Goal: Navigation & Orientation: Go to known website

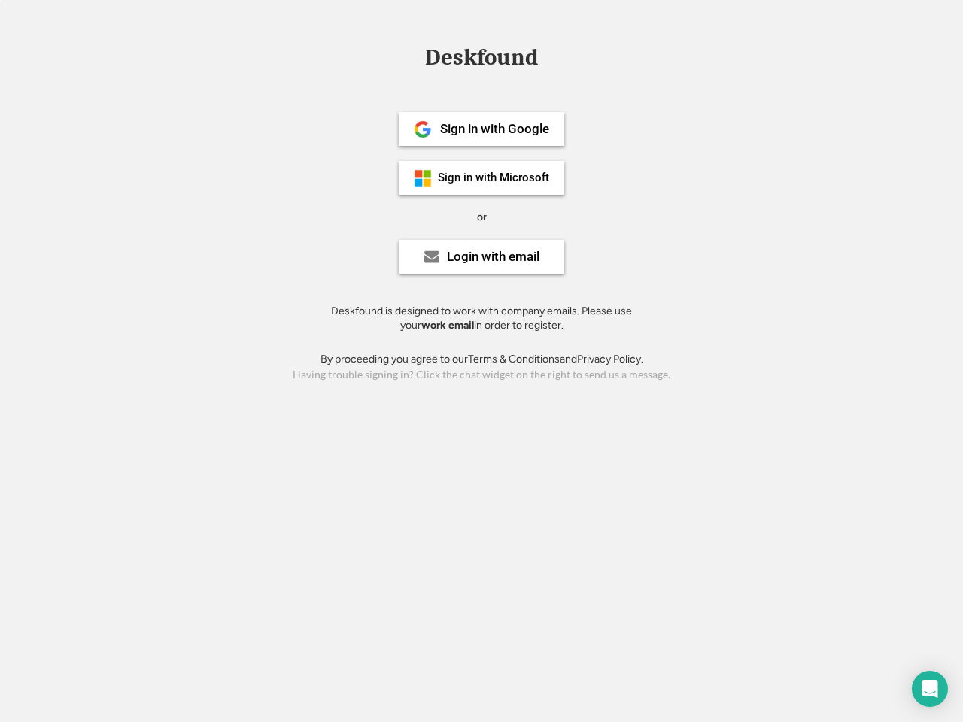
click at [481, 215] on div "or" at bounding box center [482, 217] width 10 height 15
click at [481, 60] on div "Deskfound" at bounding box center [481, 57] width 128 height 23
click at [411, 56] on div "Deskfound" at bounding box center [481, 60] width 963 height 29
click at [481, 60] on div "Deskfound" at bounding box center [481, 57] width 128 height 23
click at [481, 217] on div "or" at bounding box center [482, 217] width 10 height 15
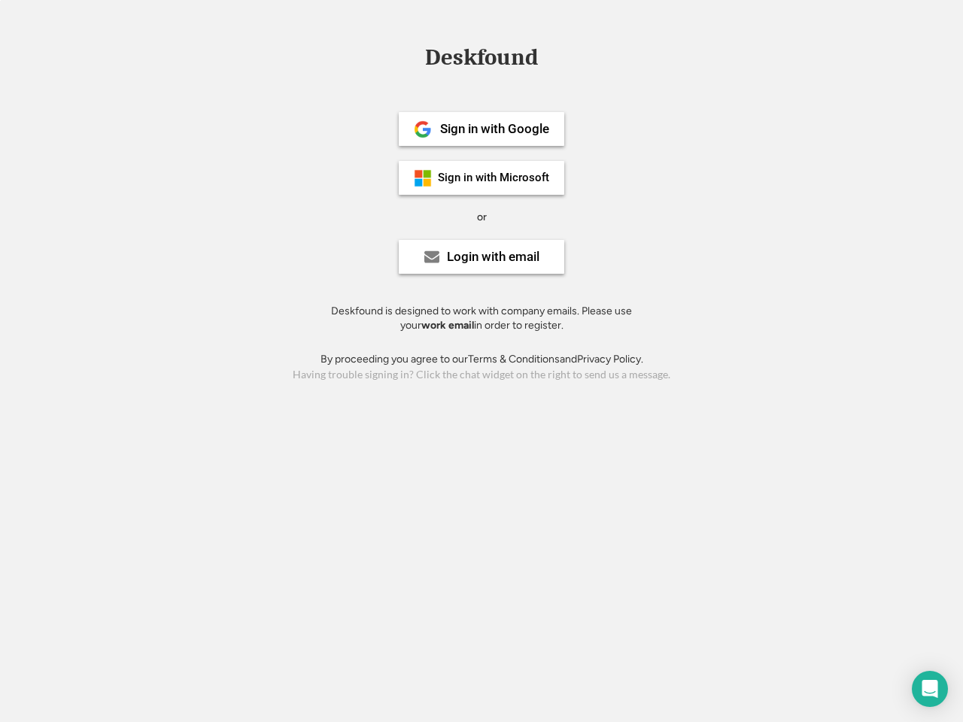
click at [481, 129] on div "Sign in with Google" at bounding box center [494, 129] width 109 height 13
click at [494, 129] on div "Sign in with Google" at bounding box center [494, 129] width 109 height 13
click at [423, 129] on img at bounding box center [423, 129] width 18 height 18
click at [481, 177] on div "Sign in with Microsoft" at bounding box center [493, 177] width 111 height 11
click at [494, 177] on div "Sign in with Microsoft" at bounding box center [493, 177] width 111 height 11
